Goal: Information Seeking & Learning: Check status

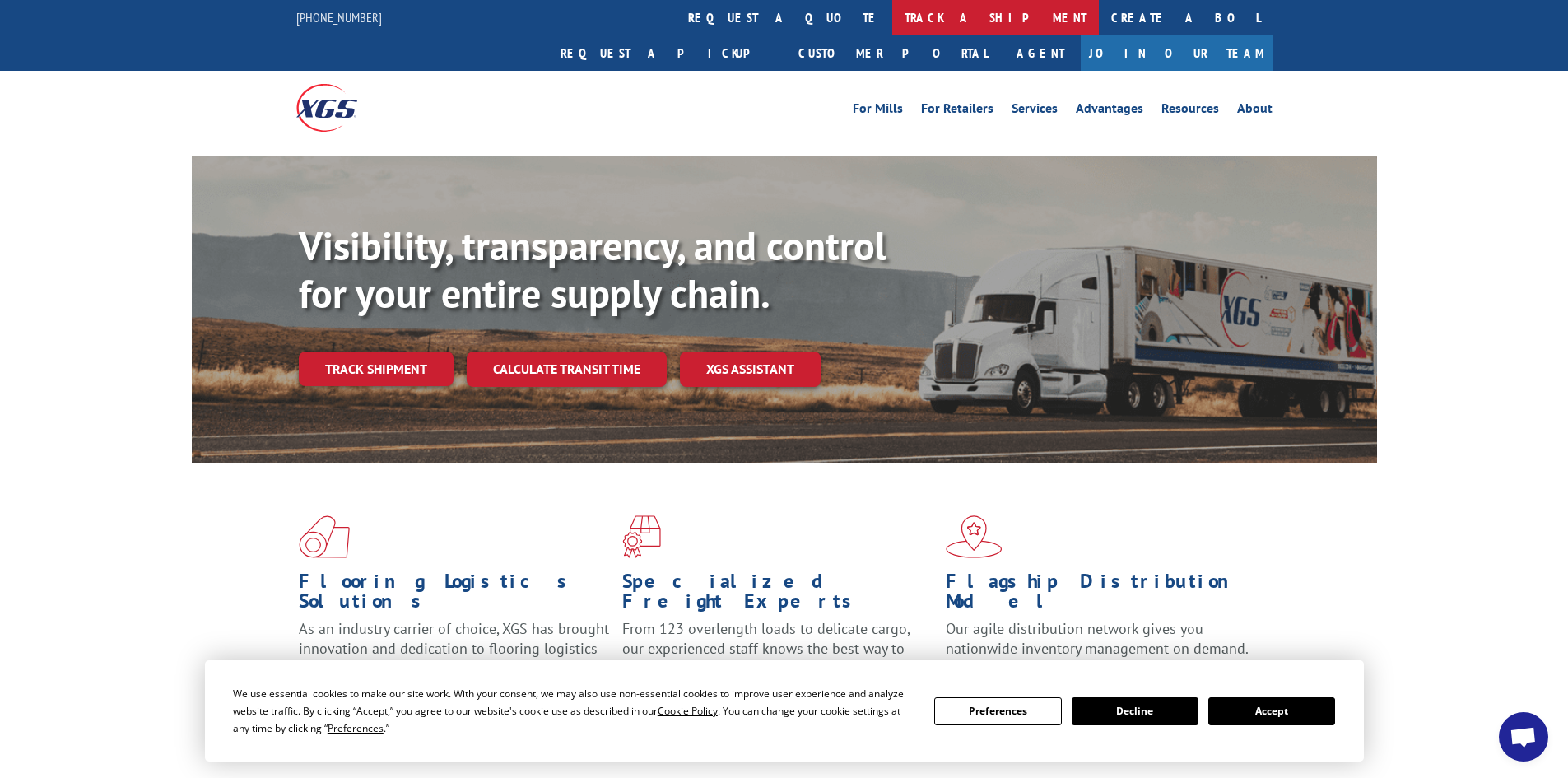
click at [893, 9] on link "track a shipment" at bounding box center [996, 17] width 207 height 35
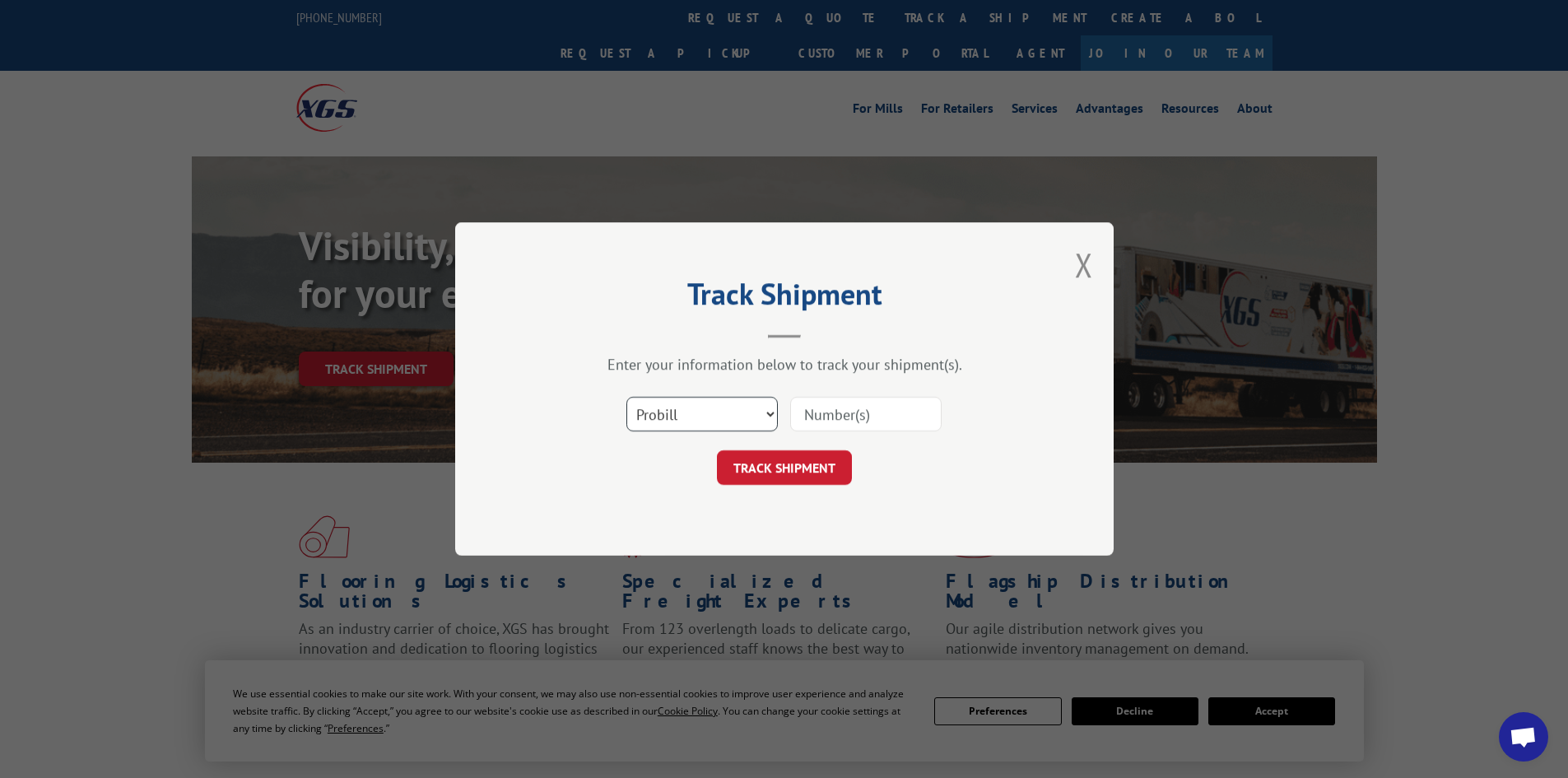
click at [676, 419] on select "Select category... Probill BOL PO" at bounding box center [702, 414] width 151 height 35
click at [708, 415] on select "Select category... Probill BOL PO" at bounding box center [702, 414] width 151 height 35
click at [874, 406] on input at bounding box center [865, 414] width 151 height 35
drag, startPoint x: 721, startPoint y: 407, endPoint x: 713, endPoint y: 413, distance: 10.0
click at [721, 407] on select "Select category... Probill BOL PO" at bounding box center [702, 414] width 151 height 35
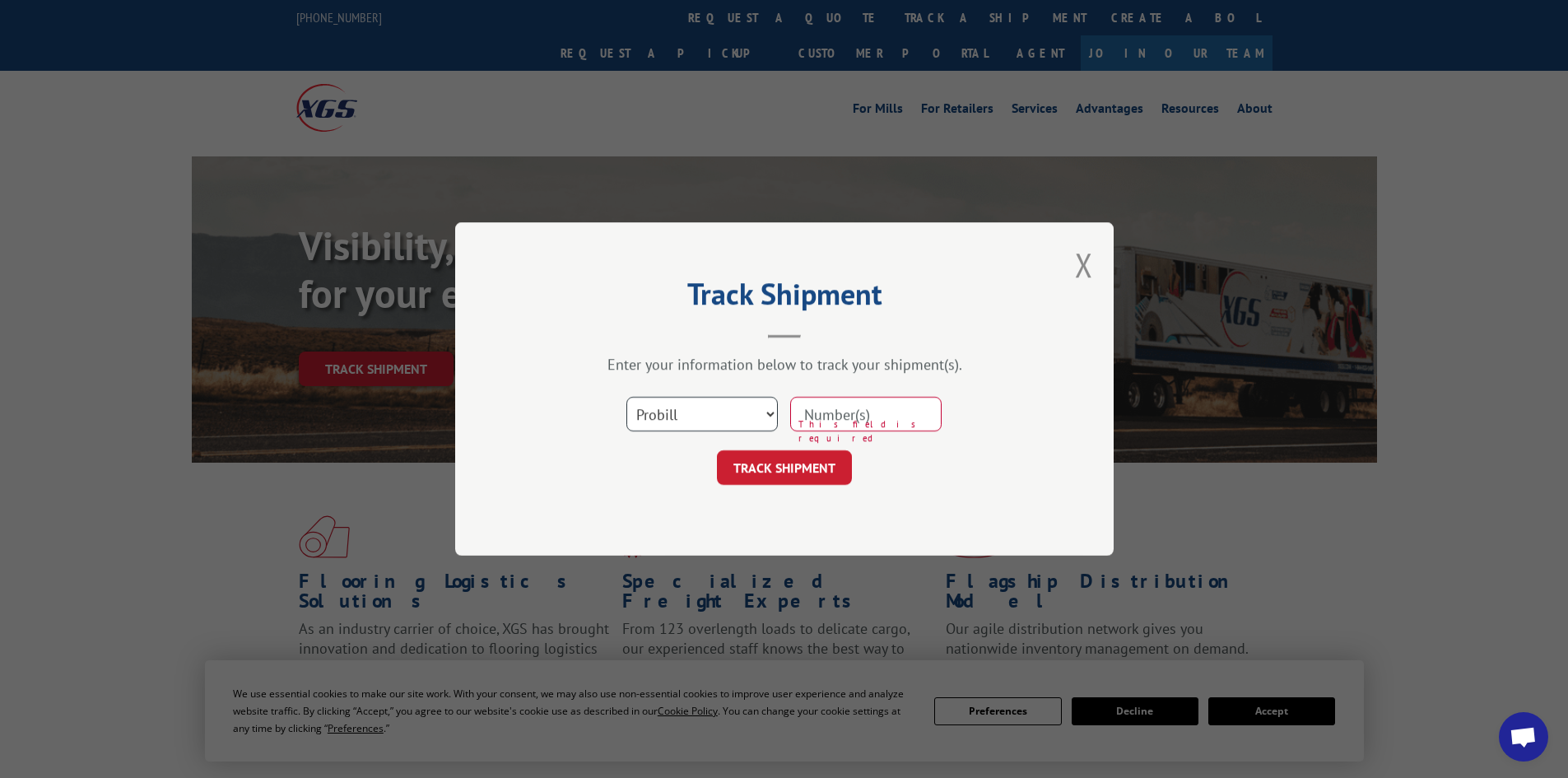
select select "bol"
click at [626, 397] on select "Select category... Probill BOL PO" at bounding box center [702, 414] width 151 height 35
click at [845, 404] on input at bounding box center [865, 414] width 151 height 35
paste input "5238557"
type input "5238557"
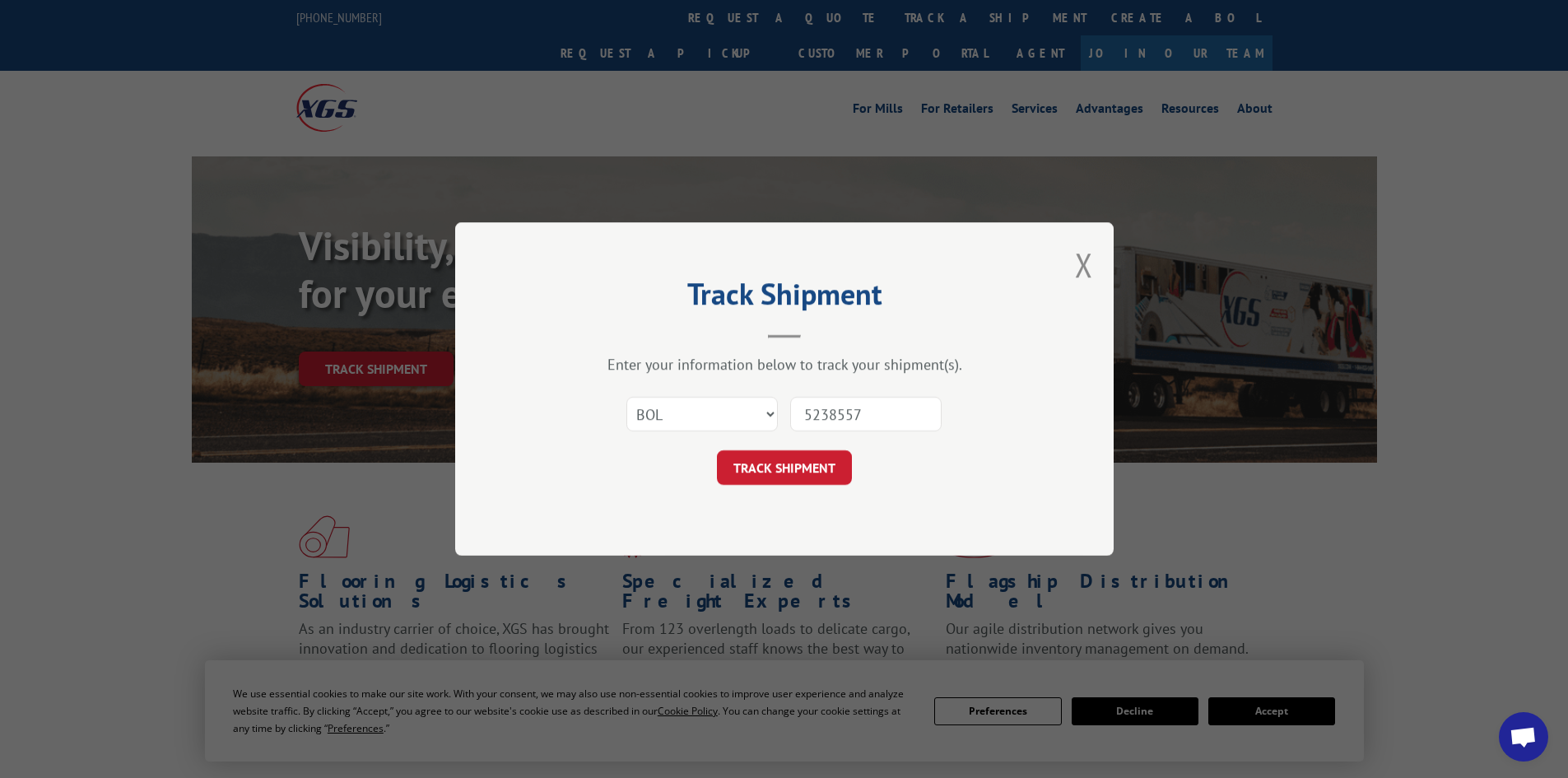
click at [768, 448] on form "Select category... Probill BOL PO 5238557 TRACK SHIPMENT" at bounding box center [784, 436] width 494 height 98
click at [769, 460] on button "TRACK SHIPMENT" at bounding box center [784, 468] width 135 height 35
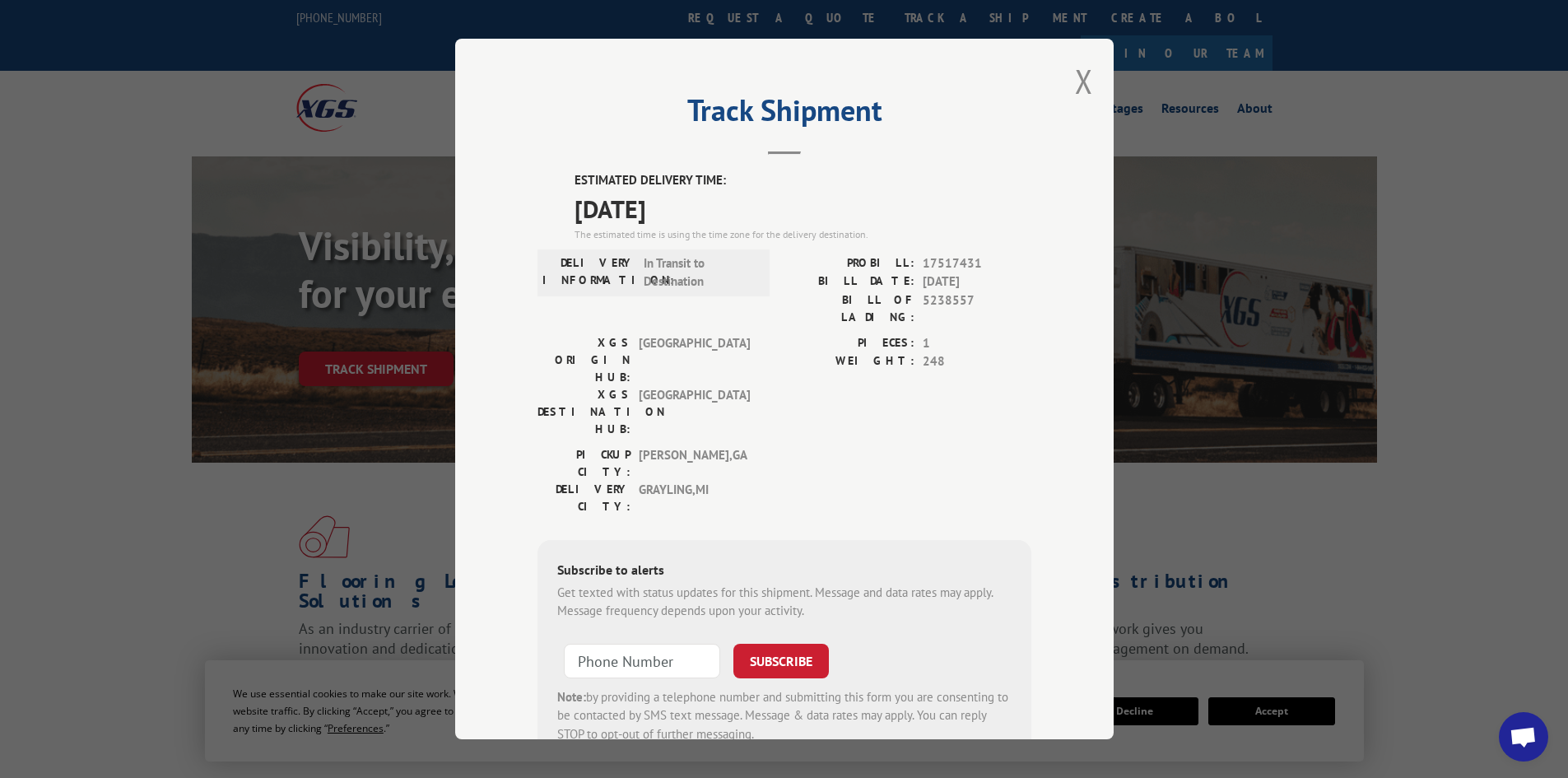
click at [574, 179] on label "ESTIMATED DELIVERY TIME:" at bounding box center [803, 180] width 457 height 19
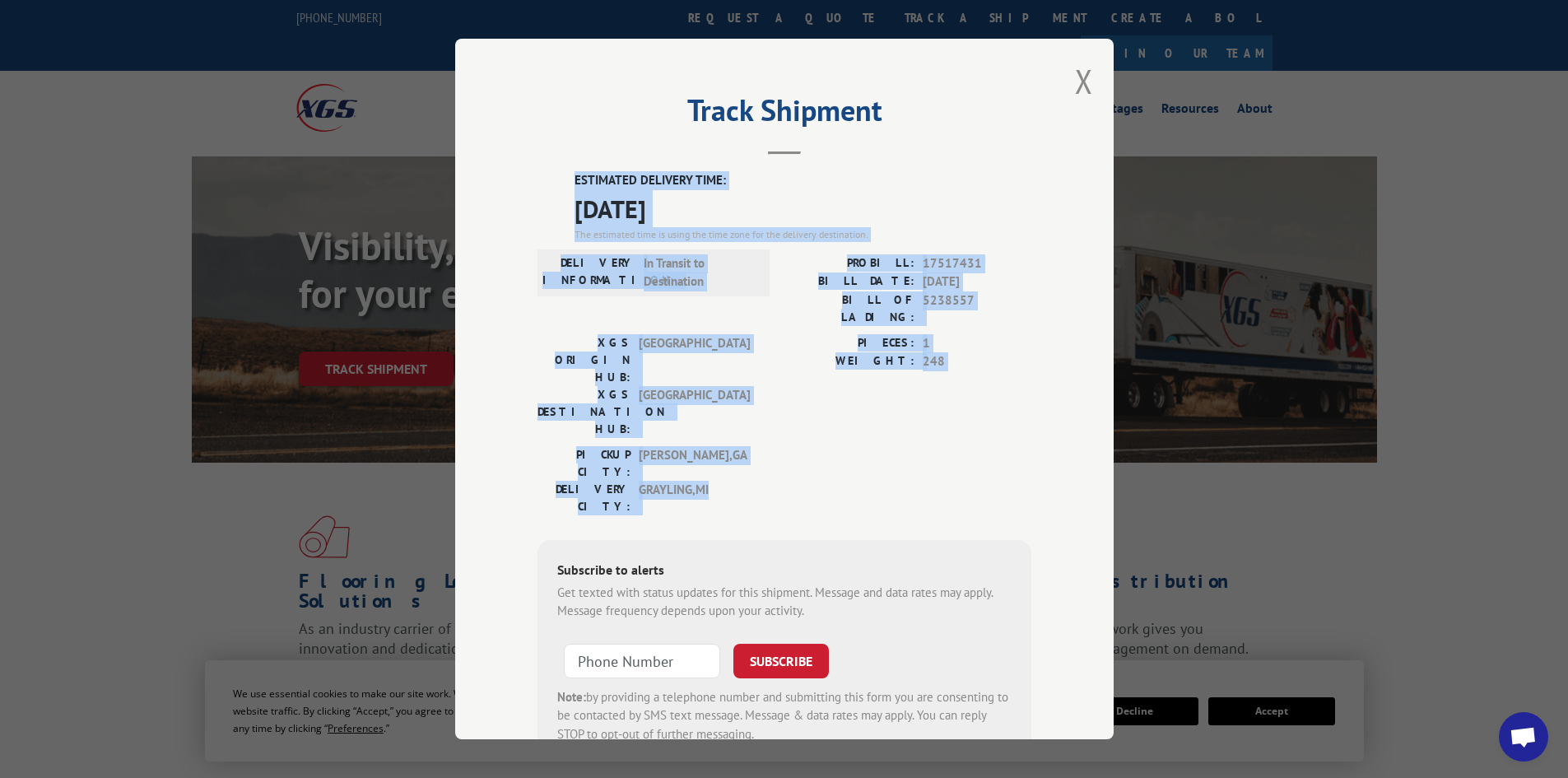
drag, startPoint x: 570, startPoint y: 177, endPoint x: 723, endPoint y: 399, distance: 269.6
click at [727, 403] on div "ESTIMATED DELIVERY TIME: [DATE] The estimated time is using the time zone for t…" at bounding box center [784, 467] width 494 height 591
copy div "ESTIMATED DELIVERY TIME: [DATE] The estimated time is using the time zone for t…"
click at [1077, 81] on button "Close modal" at bounding box center [1084, 81] width 18 height 44
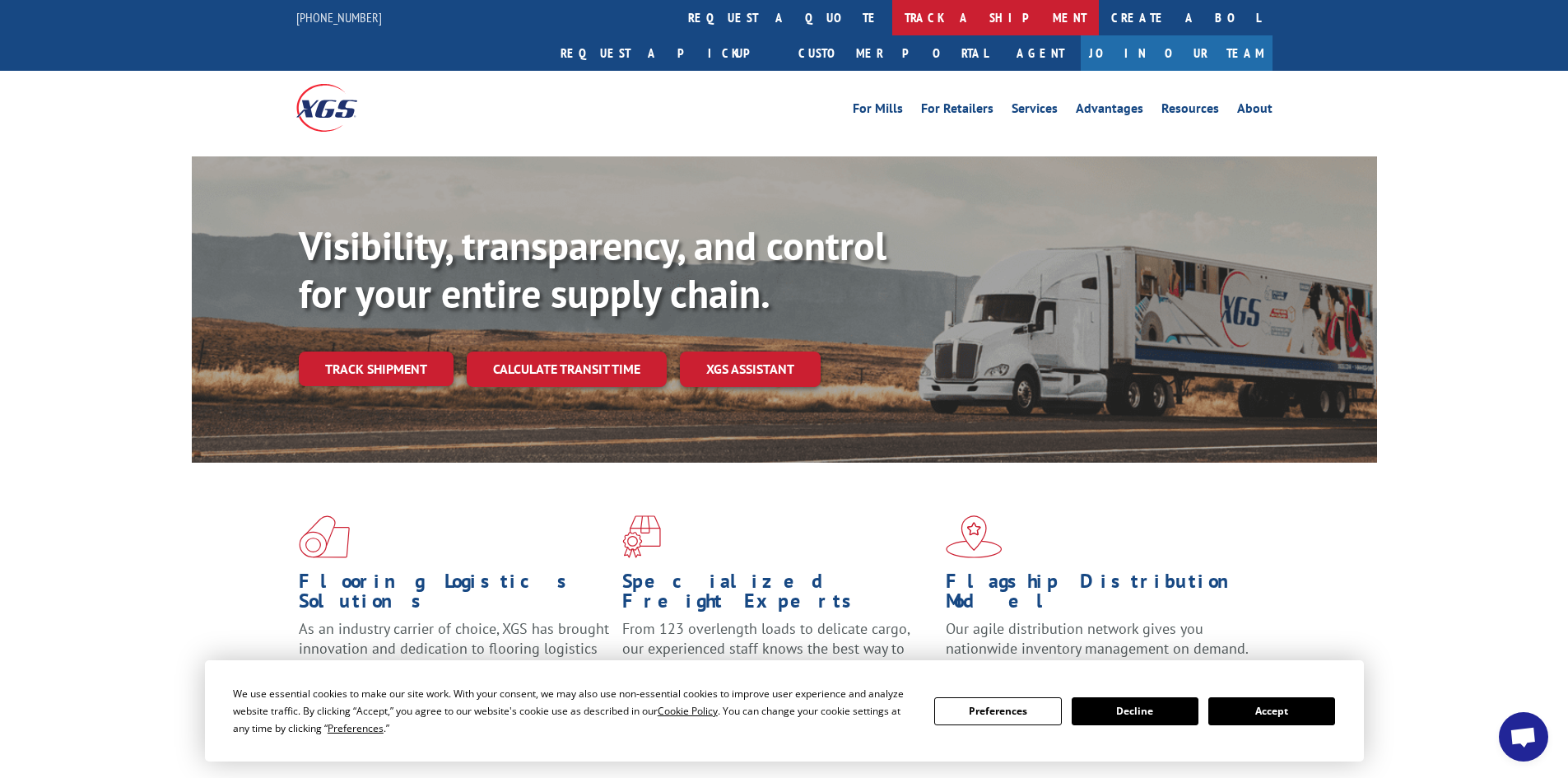
click at [893, 14] on link "track a shipment" at bounding box center [996, 17] width 207 height 35
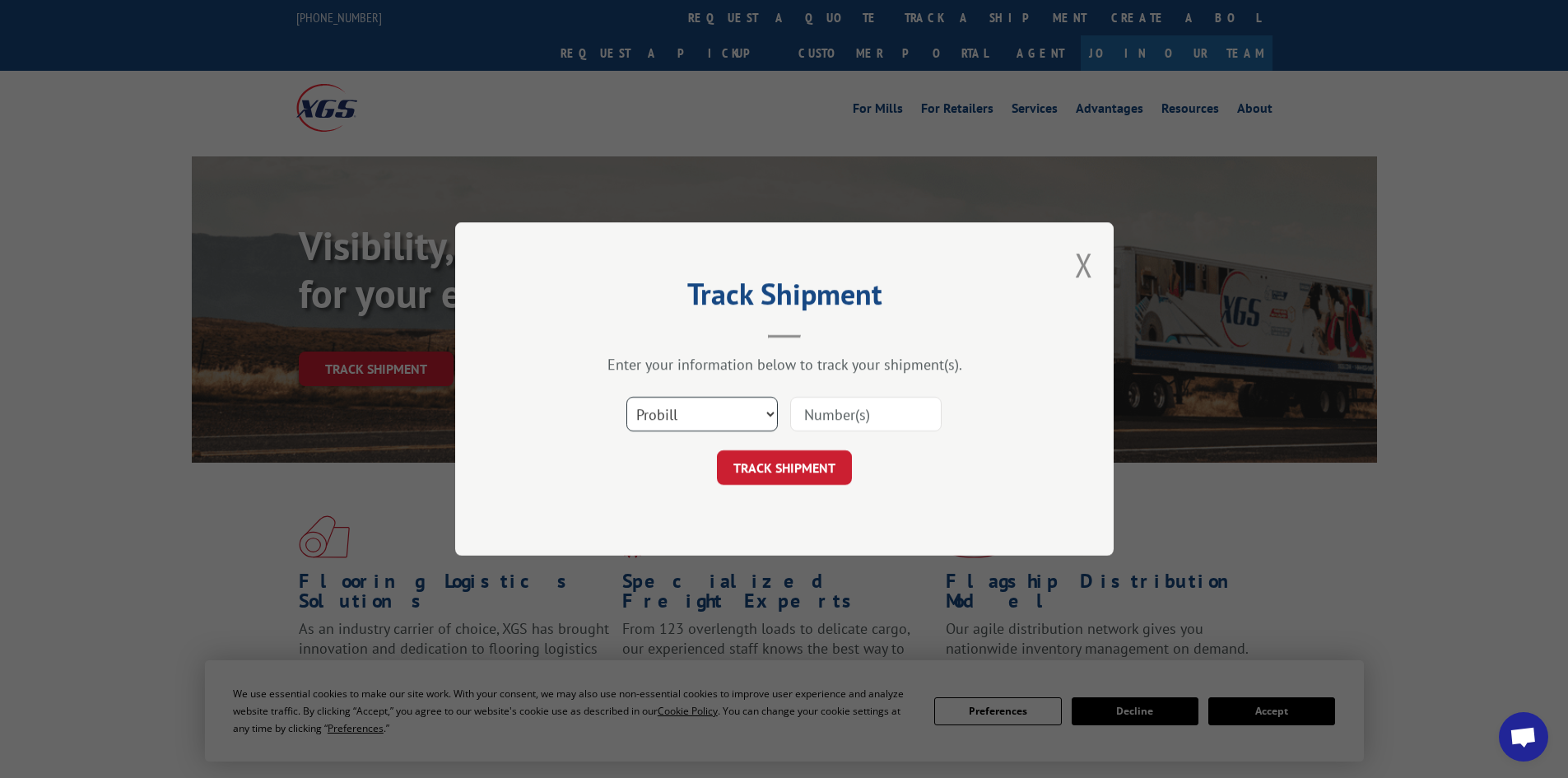
drag, startPoint x: 657, startPoint y: 404, endPoint x: 648, endPoint y: 392, distance: 15.0
click at [659, 405] on select "Select category... Probill BOL PO" at bounding box center [702, 414] width 151 height 35
select select "bol"
click at [626, 397] on select "Select category... Probill BOL PO" at bounding box center [702, 414] width 151 height 35
click at [841, 412] on input at bounding box center [865, 414] width 151 height 35
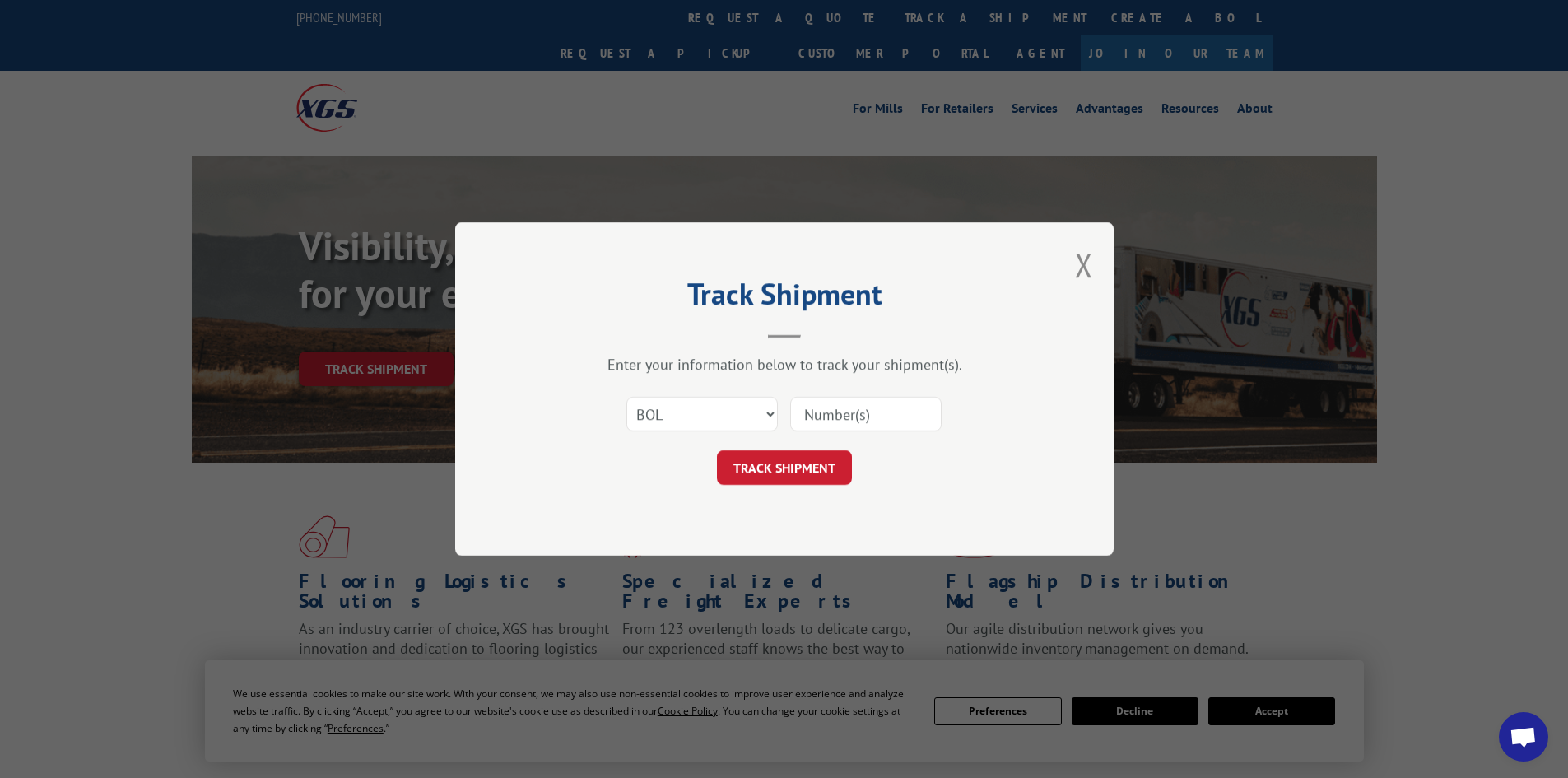
paste input "5254299"
type input "5254299"
click at [766, 463] on button "TRACK SHIPMENT" at bounding box center [784, 468] width 135 height 35
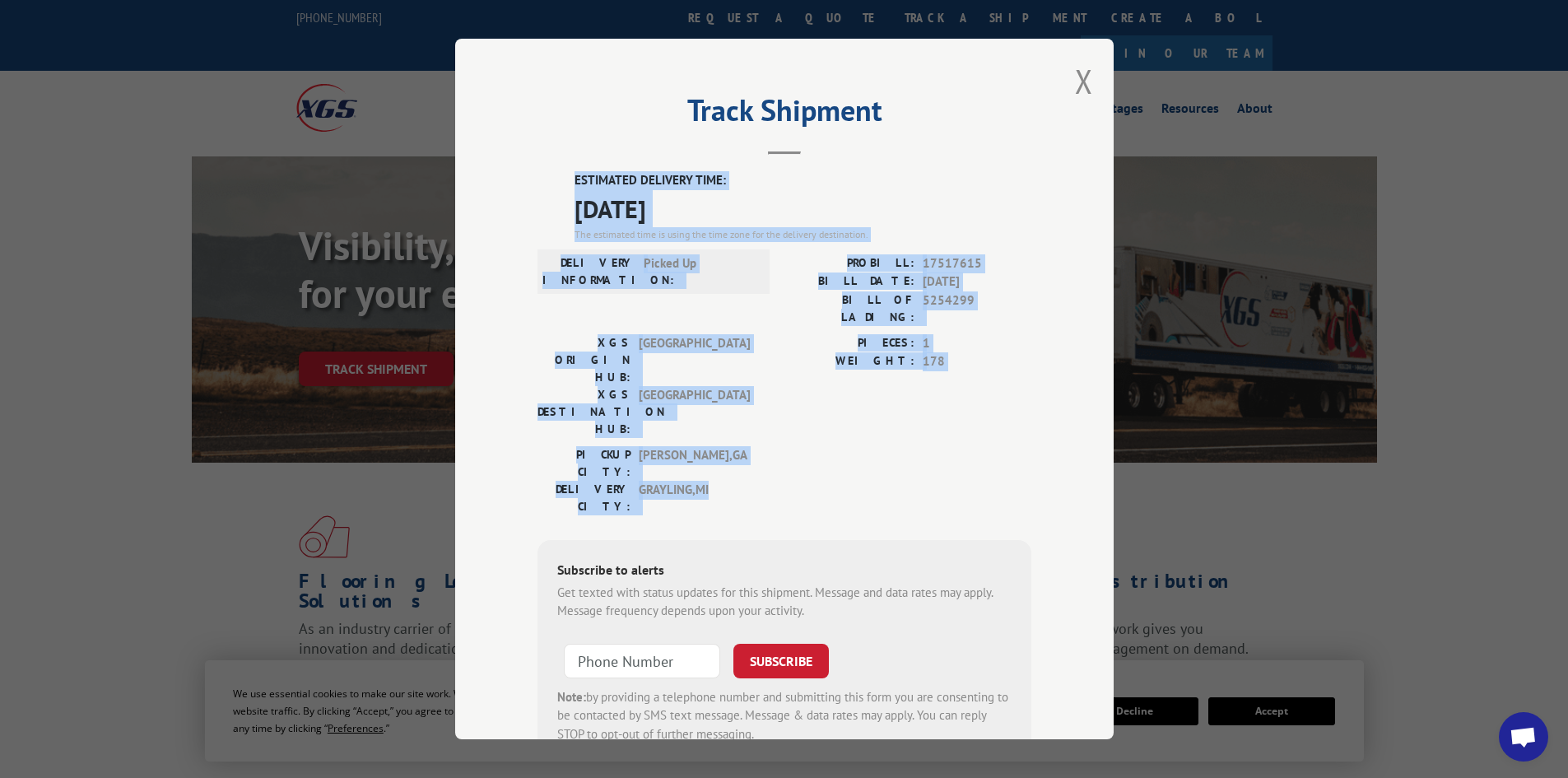
drag, startPoint x: 570, startPoint y: 176, endPoint x: 714, endPoint y: 411, distance: 275.6
click at [714, 411] on div "ESTIMATED DELIVERY TIME: [DATE] The estimated time is using the time zone for t…" at bounding box center [784, 467] width 494 height 591
copy div "ESTIMATED DELIVERY TIME: [DATE] The estimated time is using the time zone for t…"
click at [1075, 82] on button "Close modal" at bounding box center [1084, 81] width 18 height 44
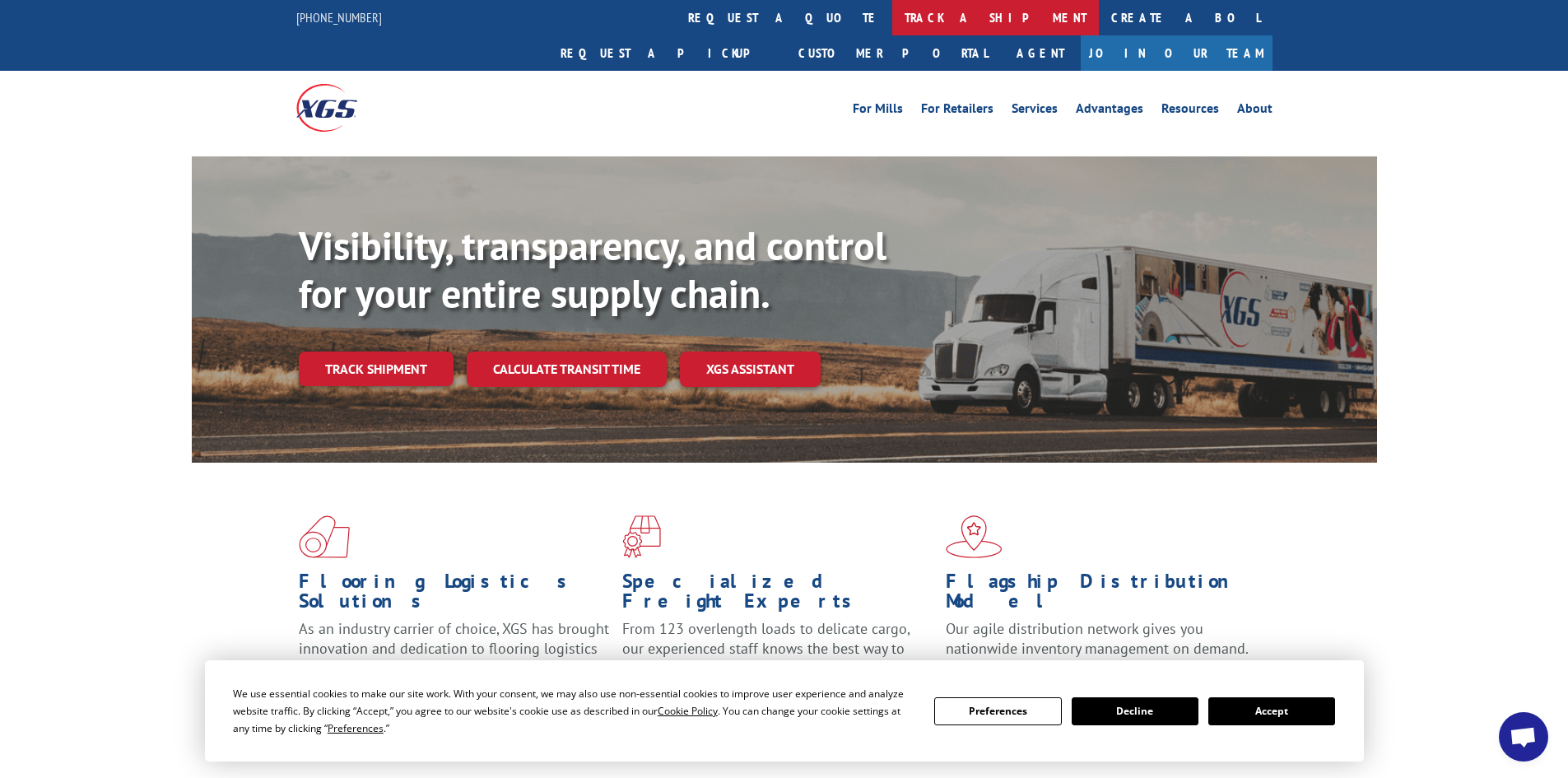
click at [893, 12] on link "track a shipment" at bounding box center [996, 17] width 207 height 35
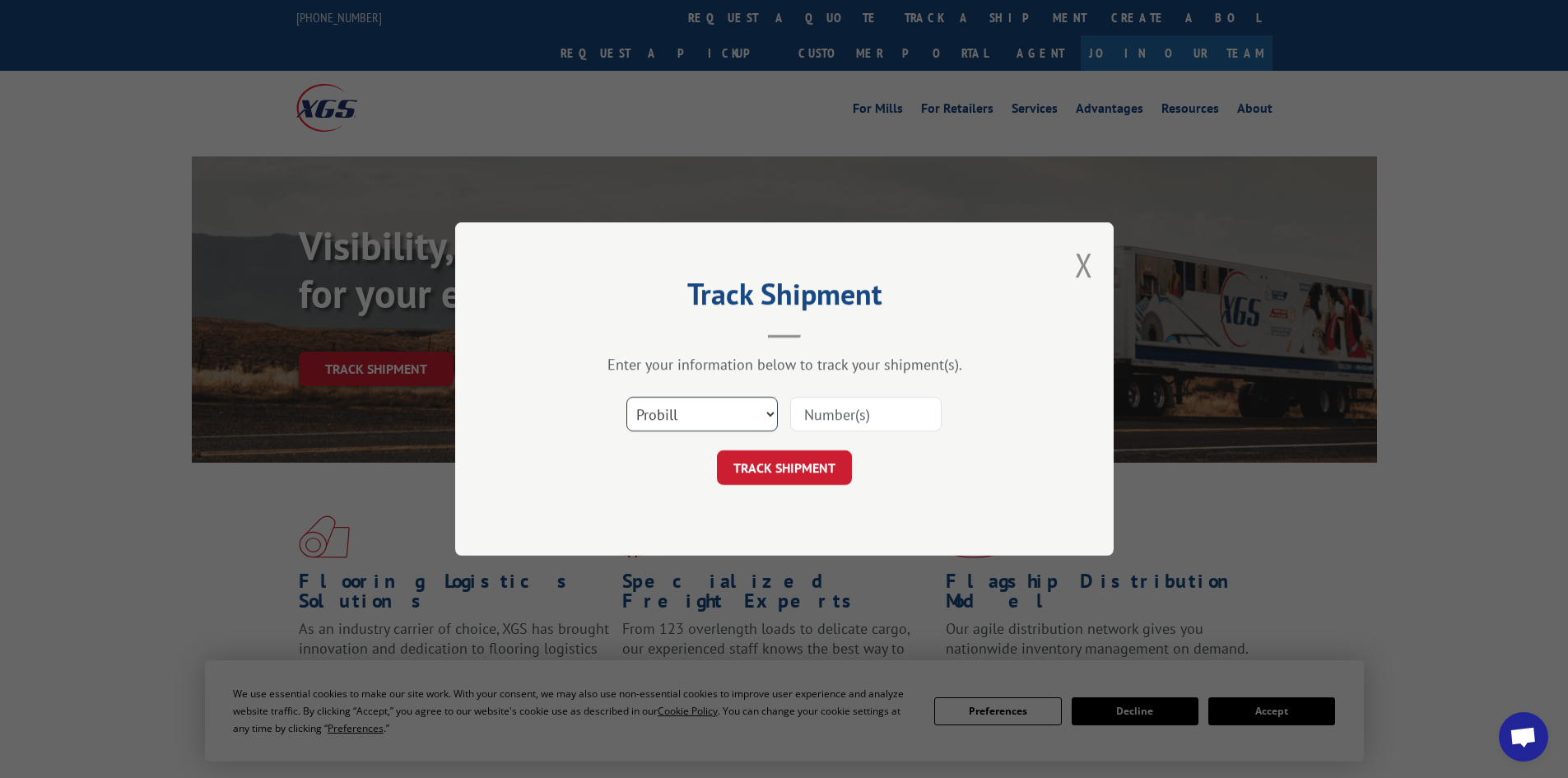
drag, startPoint x: 680, startPoint y: 419, endPoint x: 680, endPoint y: 427, distance: 8.0
click at [681, 419] on select "Select category... Probill BOL PO" at bounding box center [702, 414] width 151 height 35
select select "bol"
click at [626, 397] on select "Select category... Probill BOL PO" at bounding box center [702, 414] width 151 height 35
click at [835, 409] on input at bounding box center [865, 414] width 151 height 35
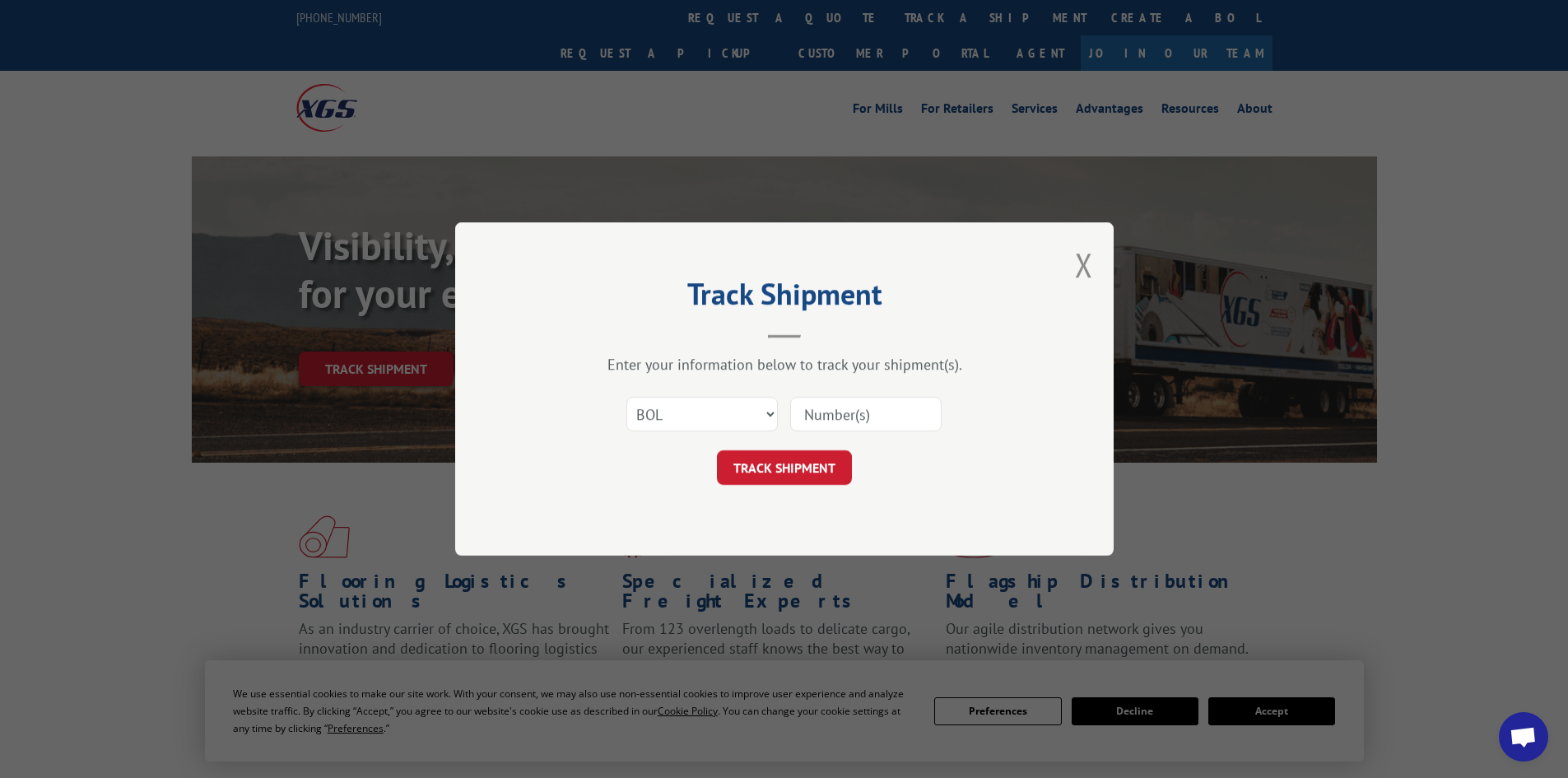
paste input "6013603"
type input "6013603"
click at [789, 470] on button "TRACK SHIPMENT" at bounding box center [784, 468] width 135 height 35
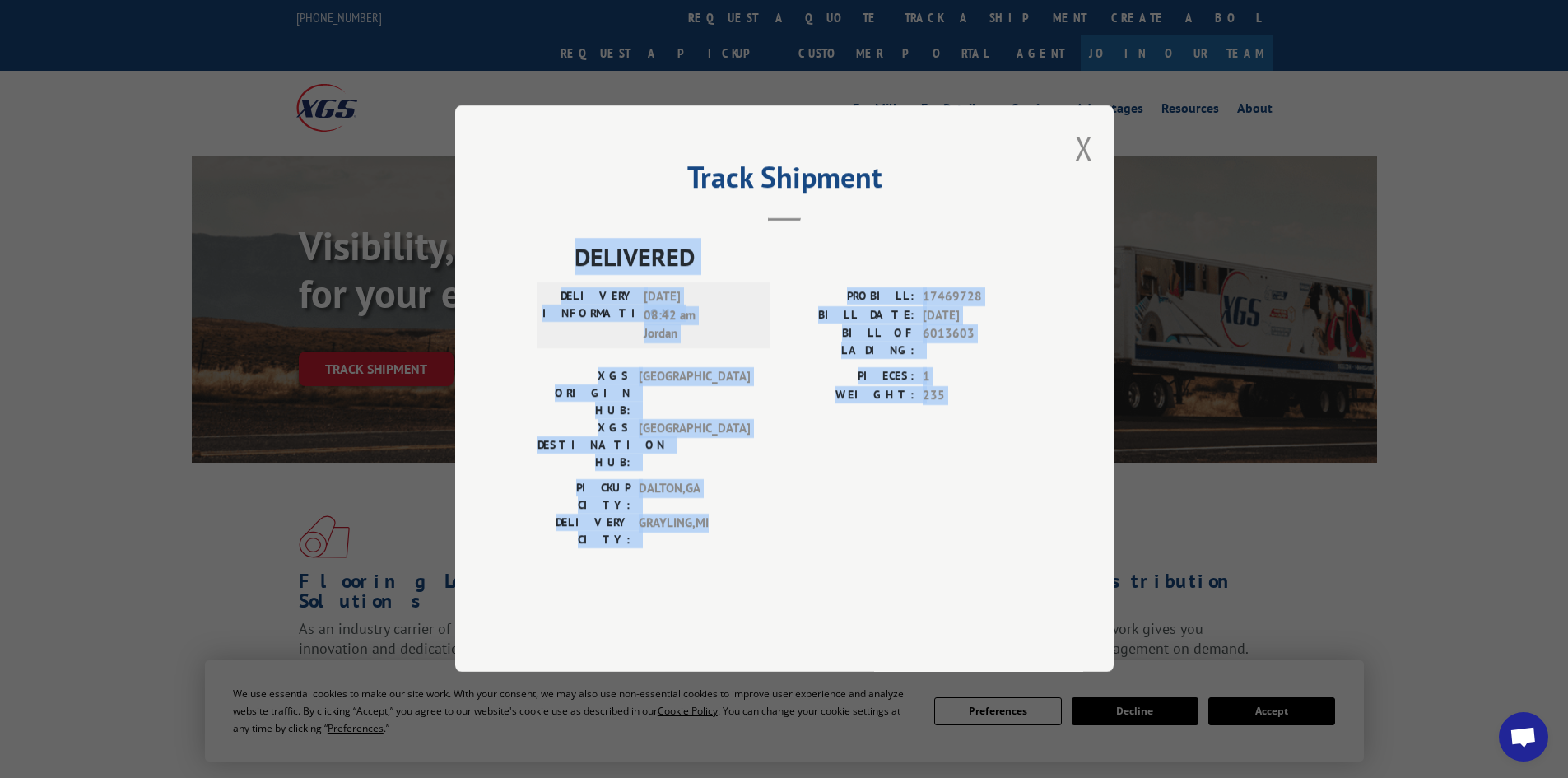
drag, startPoint x: 572, startPoint y: 306, endPoint x: 728, endPoint y: 496, distance: 245.8
click at [728, 496] on div "DELIVERED DELIVERY INFORMATION: [DATE] 08:42 am [PERSON_NAME]: 17469728 BILL DA…" at bounding box center [784, 398] width 494 height 318
copy div "DELIVERED DELIVERY INFORMATION: [DATE] 08:42 am [PERSON_NAME]: 17469728 BILL DA…"
